Goal: Transaction & Acquisition: Download file/media

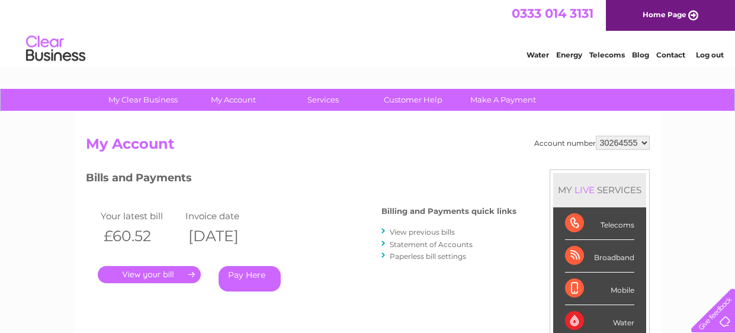
click at [427, 233] on link "View previous bills" at bounding box center [422, 232] width 65 height 9
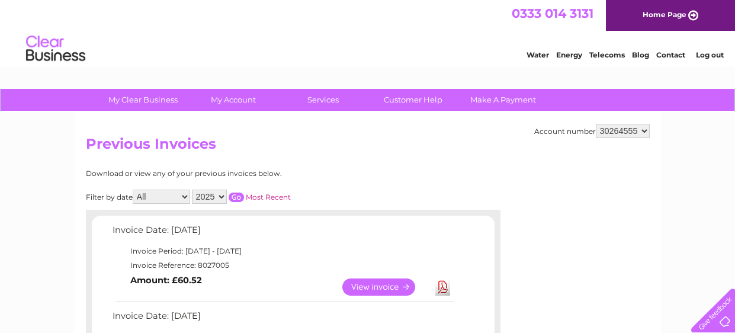
click at [210, 198] on select "2025 2024 2023" at bounding box center [209, 197] width 35 height 14
select select "2024"
click at [192, 190] on select "2025 2024 2023" at bounding box center [209, 197] width 35 height 14
click at [230, 196] on input "button" at bounding box center [236, 197] width 15 height 9
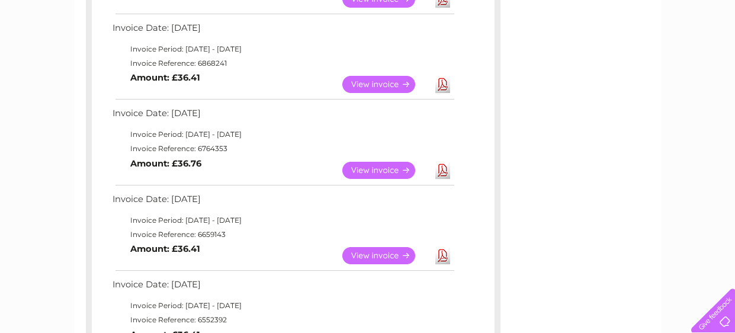
scroll to position [568, 0]
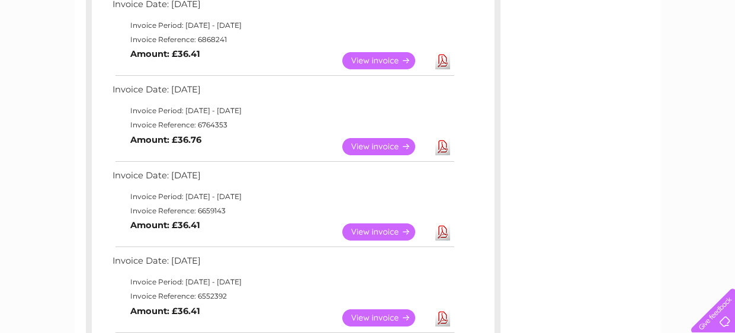
click at [445, 143] on link "Download" at bounding box center [443, 146] width 15 height 17
click at [530, 21] on div "Account number 30264555 30264686 Previous Invoices Download or view any of your…" at bounding box center [368, 140] width 587 height 1192
click at [371, 57] on link "View" at bounding box center [386, 60] width 87 height 17
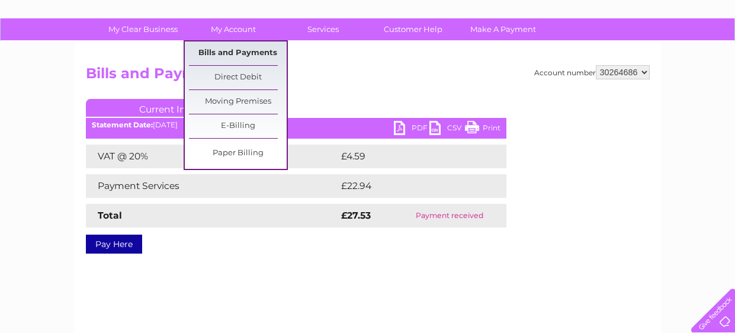
click at [234, 57] on link "Bills and Payments" at bounding box center [238, 53] width 98 height 24
click at [241, 49] on link "Bills and Payments" at bounding box center [238, 53] width 98 height 24
click at [235, 28] on link "My Account" at bounding box center [233, 29] width 98 height 22
click at [242, 56] on link "Bills and Payments" at bounding box center [238, 53] width 98 height 24
click at [260, 52] on link "Bills and Payments" at bounding box center [238, 53] width 98 height 24
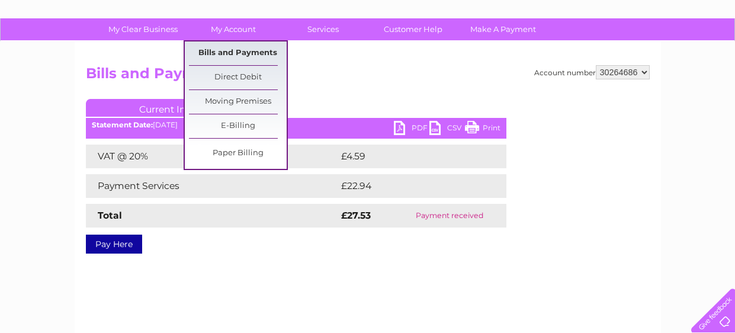
click at [260, 52] on link "Bills and Payments" at bounding box center [238, 53] width 98 height 24
click at [228, 47] on link "Bills and Payments" at bounding box center [238, 53] width 98 height 24
click at [263, 49] on link "Bills and Payments" at bounding box center [238, 53] width 98 height 24
click at [225, 33] on link "My Account" at bounding box center [233, 29] width 98 height 22
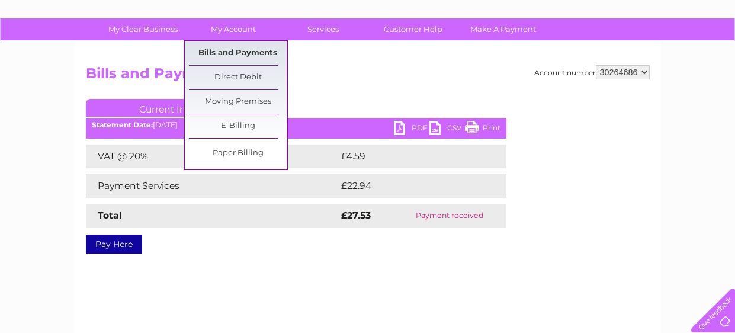
click at [224, 53] on link "Bills and Payments" at bounding box center [238, 53] width 98 height 24
click at [226, 51] on link "Bills and Payments" at bounding box center [238, 53] width 98 height 24
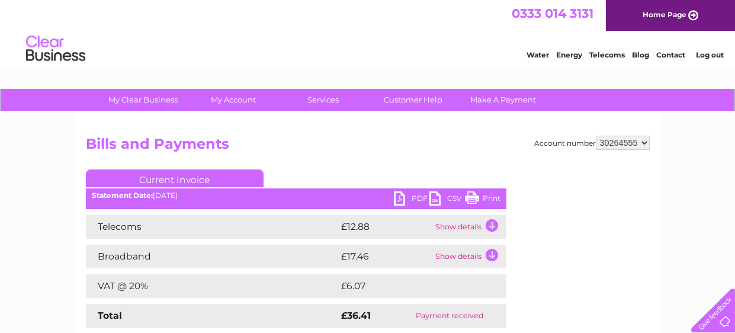
click at [367, 136] on h2 "Bills and Payments" at bounding box center [368, 147] width 564 height 23
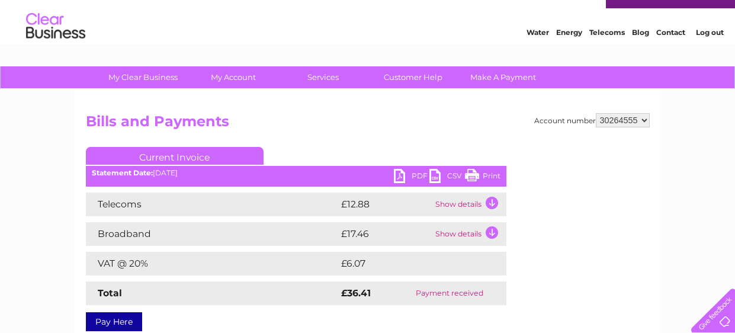
scroll to position [23, 0]
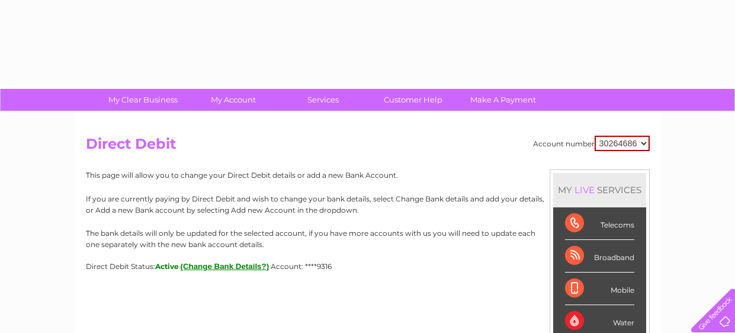
select select "30264686"
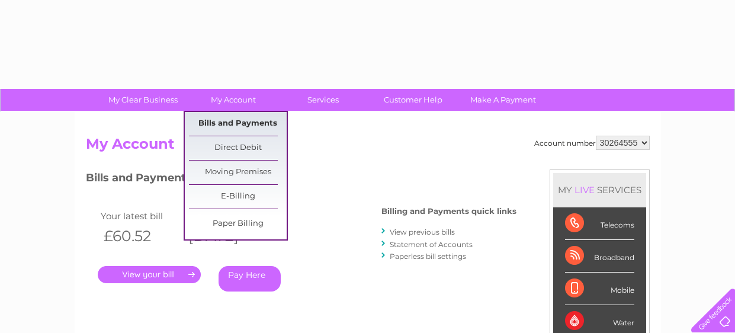
click at [242, 122] on link "Bills and Payments" at bounding box center [238, 124] width 98 height 24
click at [247, 95] on link "My Account" at bounding box center [233, 100] width 98 height 22
click at [233, 121] on link "Bills and Payments" at bounding box center [238, 124] width 98 height 24
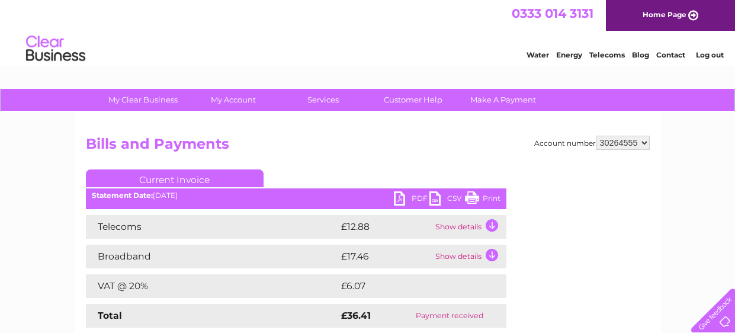
click at [639, 140] on select "30264555 30264686" at bounding box center [623, 143] width 54 height 14
select select "30264686"
click at [599, 136] on select "30264555 30264686" at bounding box center [623, 143] width 54 height 14
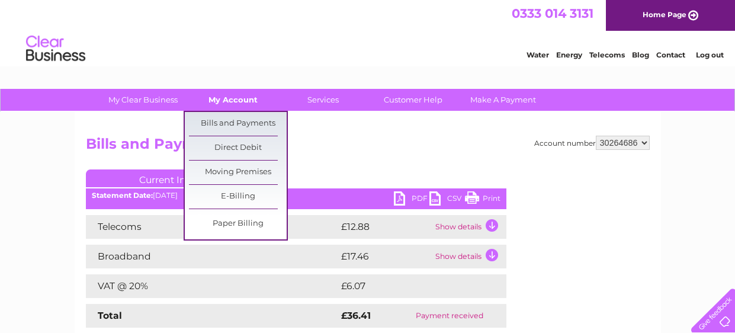
click at [229, 110] on link "My Account" at bounding box center [233, 100] width 98 height 22
click at [231, 121] on link "Bills and Payments" at bounding box center [238, 124] width 98 height 24
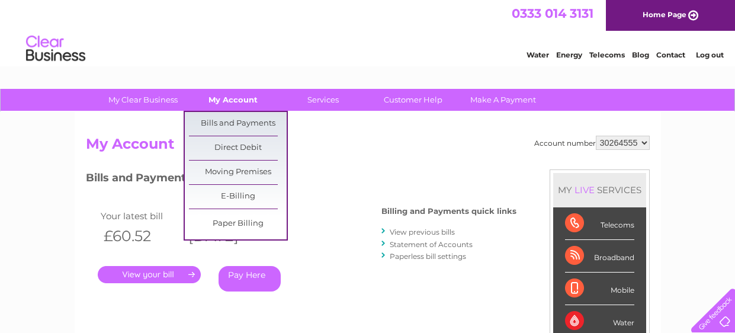
click at [232, 101] on link "My Account" at bounding box center [233, 100] width 98 height 22
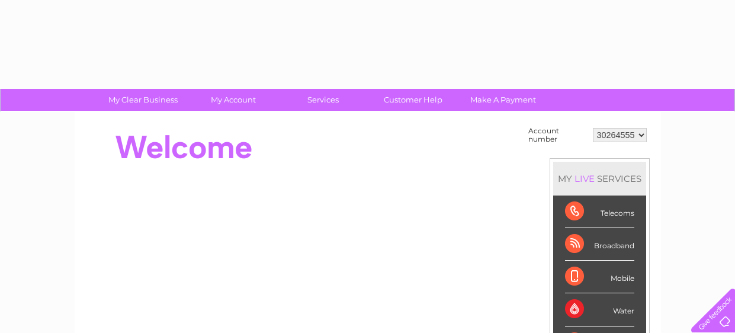
click at [632, 143] on td "30264555 30264686" at bounding box center [620, 135] width 60 height 23
click at [622, 131] on select "30264555 30264686" at bounding box center [620, 135] width 54 height 14
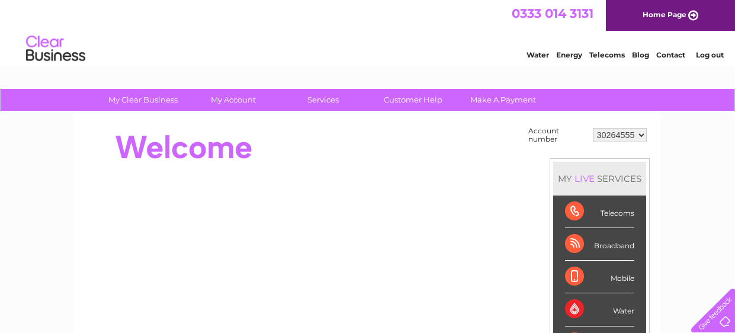
click at [631, 137] on select "30264555 30264686" at bounding box center [620, 135] width 54 height 14
click at [410, 149] on div at bounding box center [301, 147] width 431 height 47
click at [626, 133] on select "30264555 30264686" at bounding box center [620, 135] width 54 height 14
select select "30264686"
click at [594, 128] on select "30264555 30264686" at bounding box center [620, 135] width 54 height 14
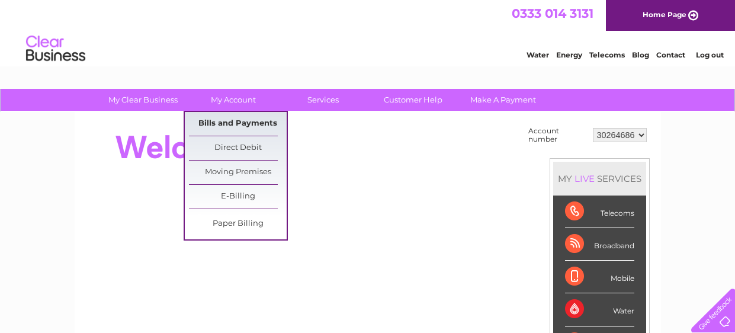
click at [223, 121] on link "Bills and Payments" at bounding box center [238, 124] width 98 height 24
click at [229, 119] on link "Bills and Payments" at bounding box center [238, 124] width 98 height 24
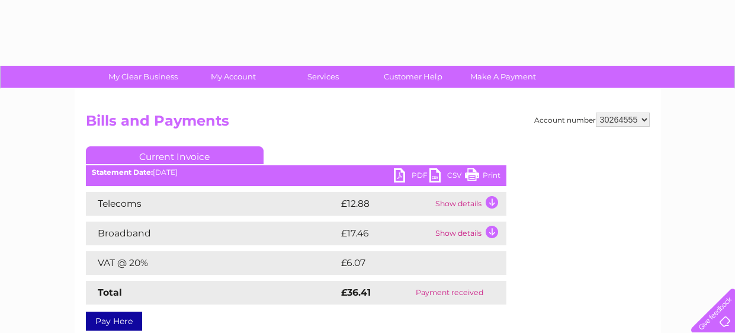
select select "30264686"
click at [599, 113] on select "30264555 30264686" at bounding box center [623, 120] width 54 height 14
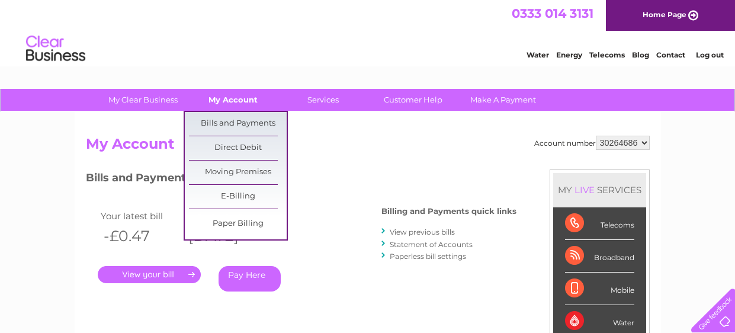
click at [236, 98] on link "My Account" at bounding box center [233, 100] width 98 height 22
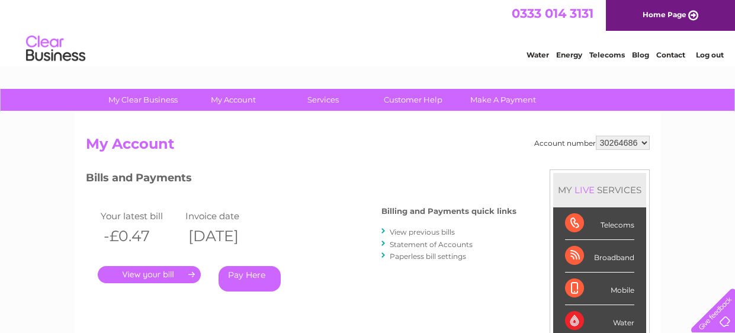
click at [405, 233] on link "View previous bills" at bounding box center [422, 232] width 65 height 9
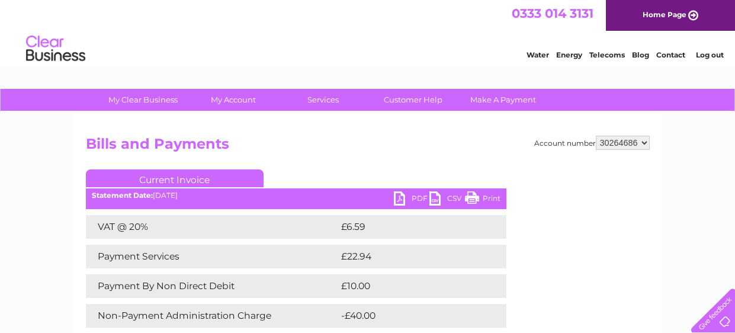
click at [343, 159] on div "Account number 30264555 30264686 Bills and Payments Current Invoice PDF CSV Pri…" at bounding box center [368, 258] width 564 height 244
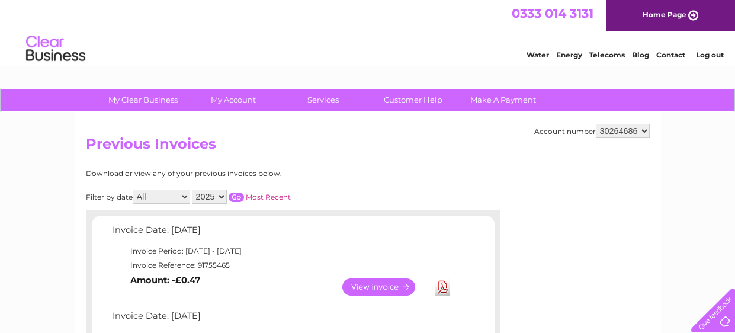
click at [212, 196] on select "2025 2024 2023 2022" at bounding box center [209, 197] width 35 height 14
select select "2024"
click at [192, 190] on select "2025 2024 2023 2022" at bounding box center [209, 197] width 35 height 14
click at [229, 197] on input "button" at bounding box center [236, 197] width 15 height 9
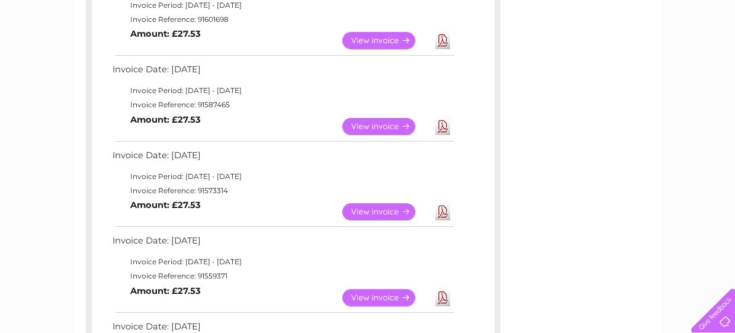
scroll to position [565, 0]
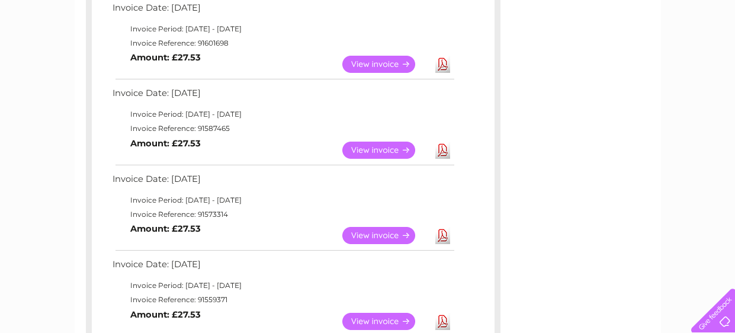
click at [366, 149] on link "View" at bounding box center [386, 150] width 87 height 17
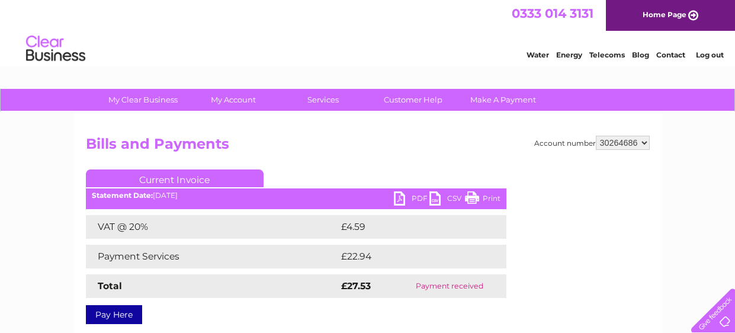
click at [456, 140] on h2 "Bills and Payments" at bounding box center [368, 147] width 564 height 23
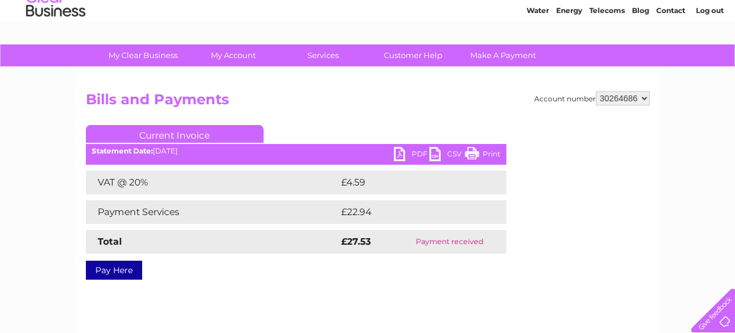
scroll to position [47, 0]
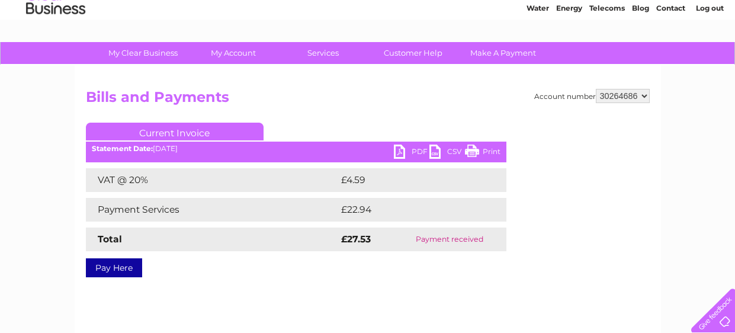
click at [396, 155] on link "PDF" at bounding box center [412, 153] width 36 height 17
